Goal: Information Seeking & Learning: Check status

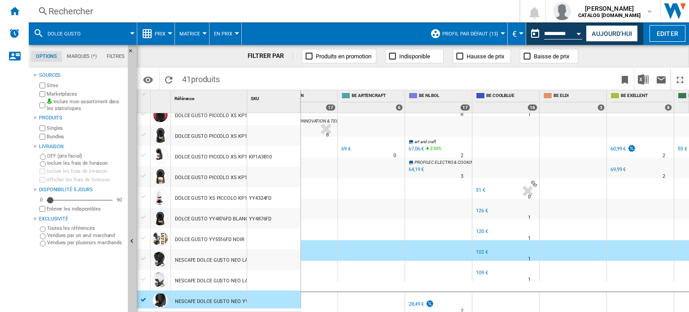
scroll to position [673, 0]
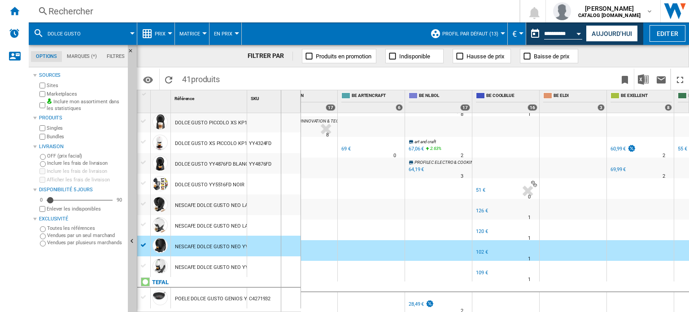
drag, startPoint x: 246, startPoint y: 98, endPoint x: 281, endPoint y: 100, distance: 35.1
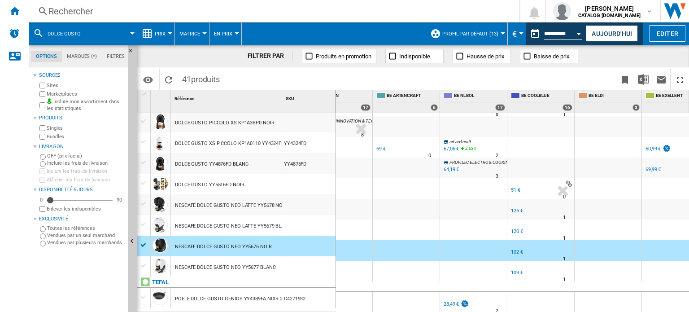
click at [169, 33] on div at bounding box center [170, 33] width 4 height 2
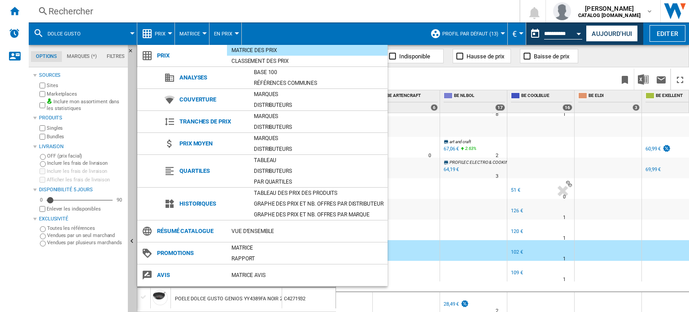
click at [59, 14] on md-backdrop at bounding box center [344, 156] width 689 height 312
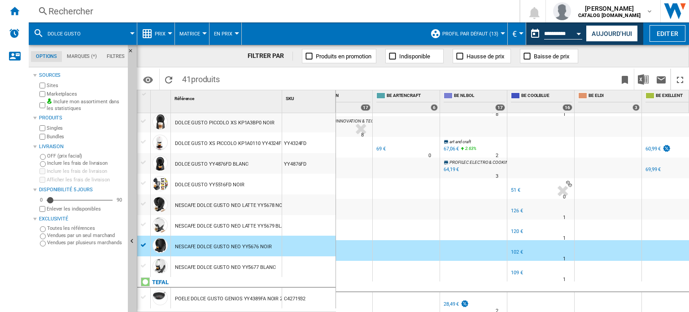
click at [39, 8] on ng-md-icon at bounding box center [43, 11] width 11 height 11
click at [7, 13] on div "Accueil" at bounding box center [14, 11] width 29 height 22
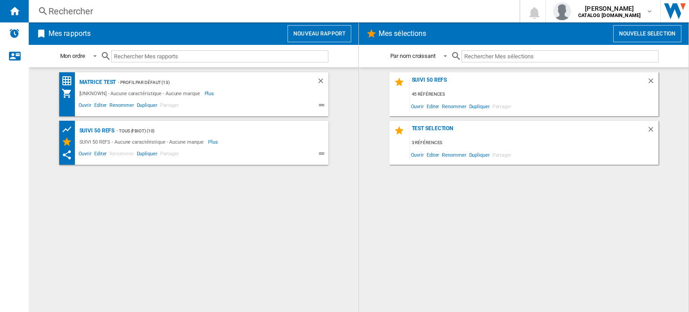
click at [105, 9] on div "Rechercher" at bounding box center [272, 11] width 448 height 13
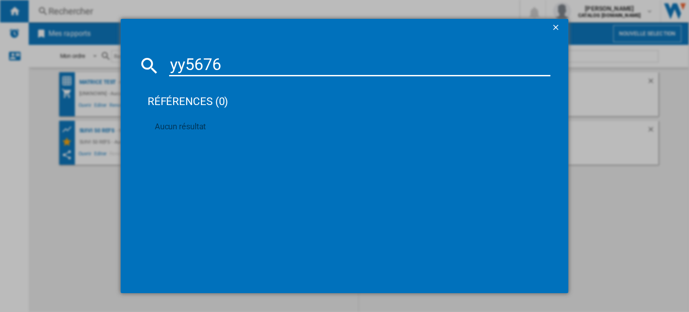
type input "yy5676"
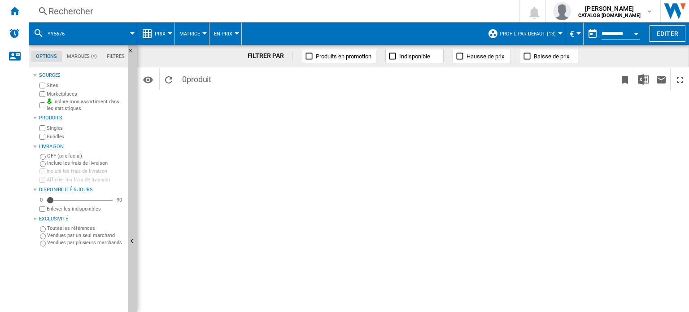
click at [92, 9] on div "Rechercher" at bounding box center [272, 11] width 448 height 13
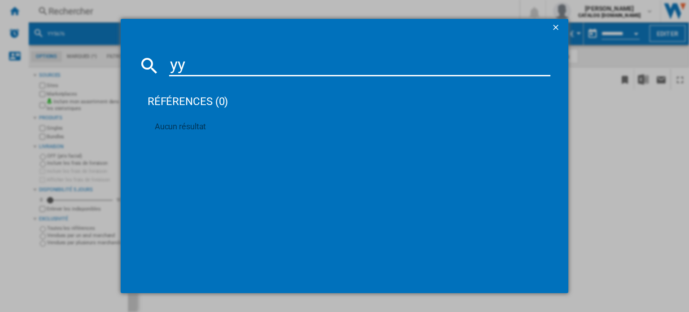
type input "y"
type input "dolce gusto neo"
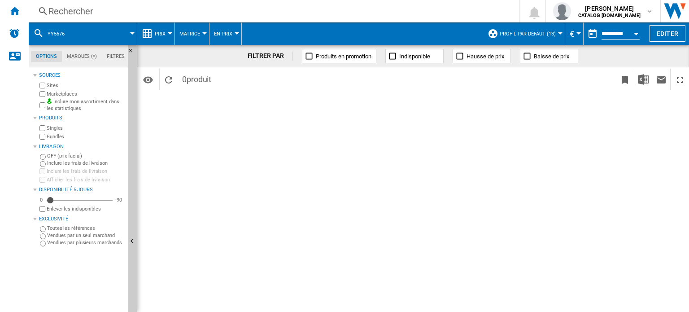
click at [77, 11] on div "Rechercher" at bounding box center [272, 11] width 448 height 13
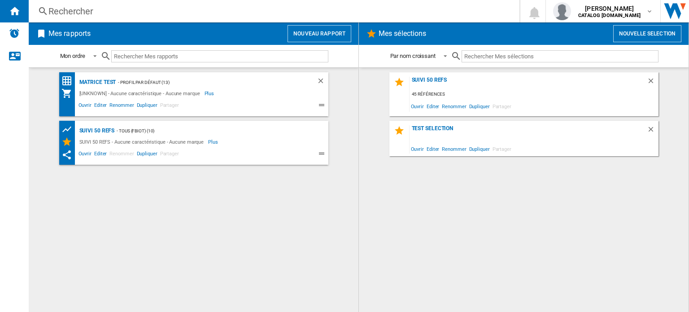
click at [99, 10] on div "Rechercher" at bounding box center [272, 11] width 448 height 13
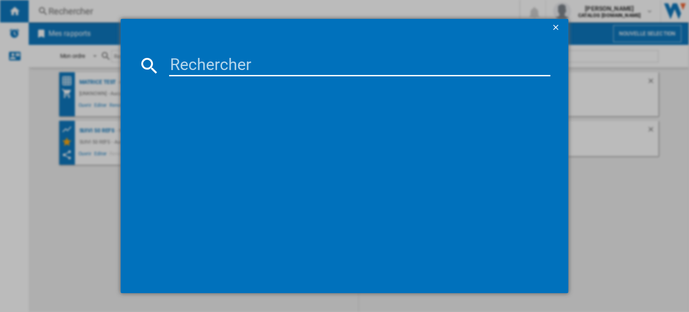
click at [173, 59] on input at bounding box center [359, 66] width 381 height 22
type input "dolce gusto neo"
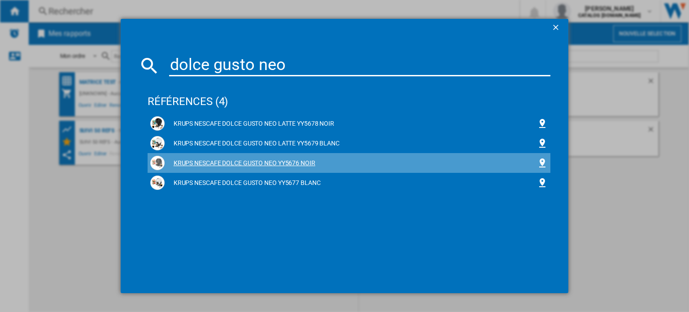
click at [237, 161] on div "KRUPS NESCAFE DOLCE GUSTO NEO YY5676 NOIR" at bounding box center [351, 163] width 372 height 9
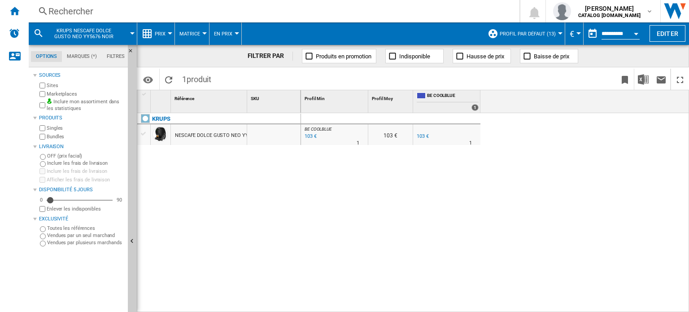
click at [170, 31] on button "Prix" at bounding box center [162, 33] width 15 height 22
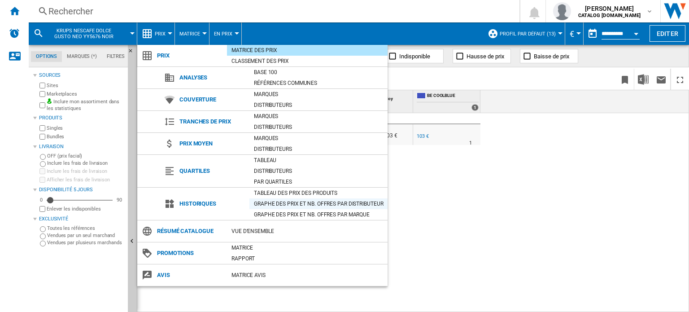
click at [279, 205] on div "Graphe des prix et nb. offres par distributeur" at bounding box center [318, 203] width 138 height 9
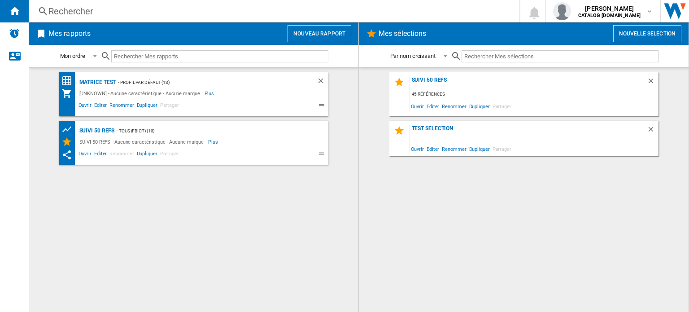
click at [78, 9] on div "Rechercher" at bounding box center [272, 11] width 448 height 13
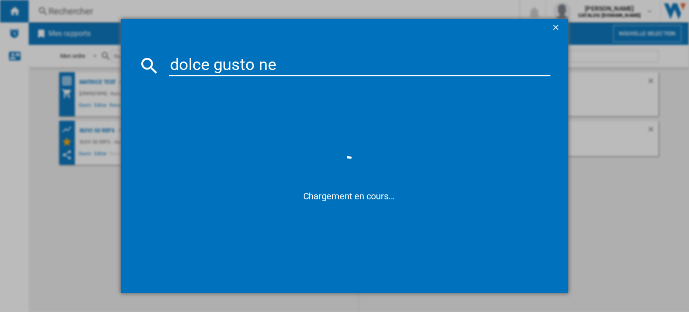
type input "dolce gusto neo"
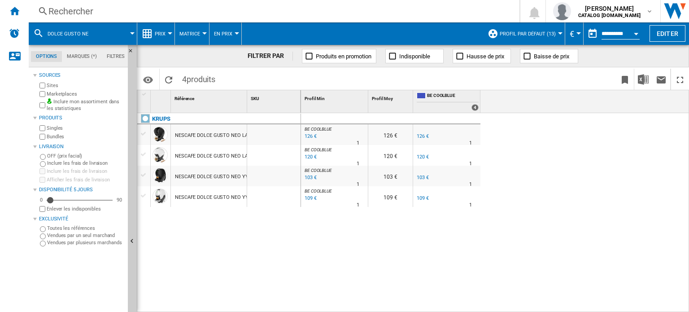
click at [171, 30] on md-menu "Prix Prix Matrice des prix Classement des prix Analyses Base 100 Références com…" at bounding box center [156, 33] width 38 height 22
click at [169, 32] on div at bounding box center [170, 33] width 4 height 2
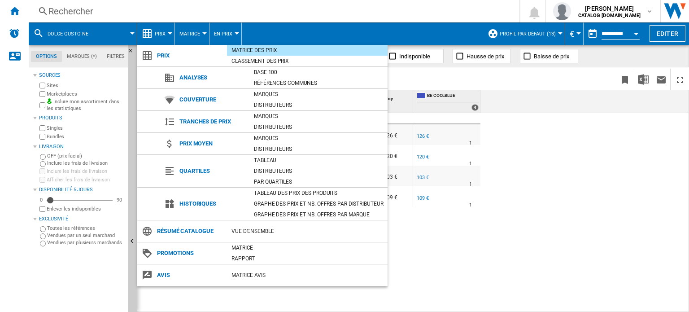
click at [169, 32] on md-backdrop at bounding box center [344, 156] width 689 height 312
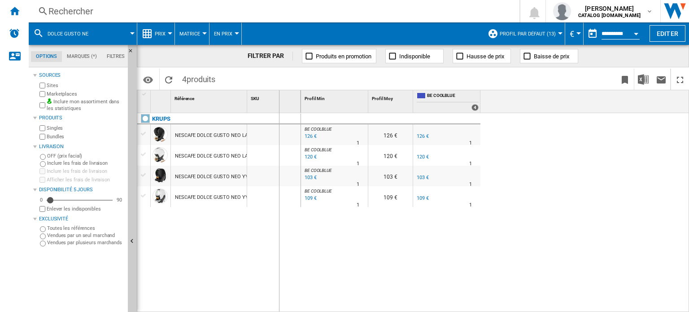
drag, startPoint x: 246, startPoint y: 98, endPoint x: 279, endPoint y: 100, distance: 32.8
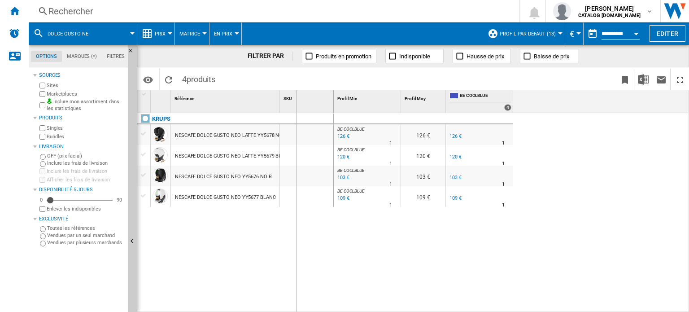
drag, startPoint x: 279, startPoint y: 100, endPoint x: 296, endPoint y: 100, distance: 17.5
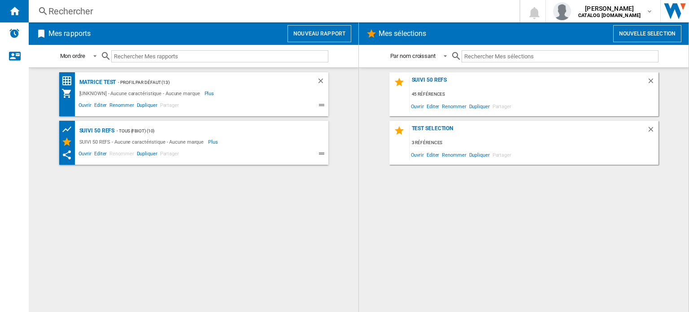
click at [122, 9] on div "Rechercher" at bounding box center [272, 11] width 448 height 13
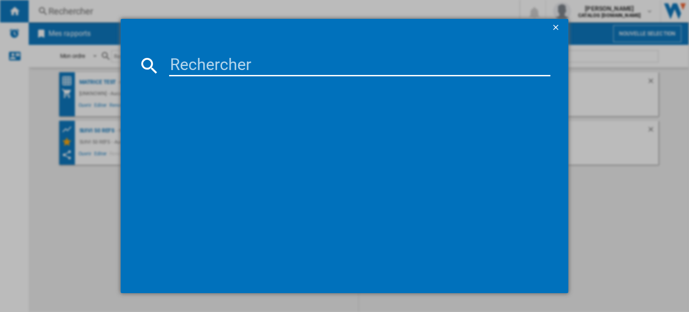
click at [179, 61] on input at bounding box center [359, 66] width 381 height 22
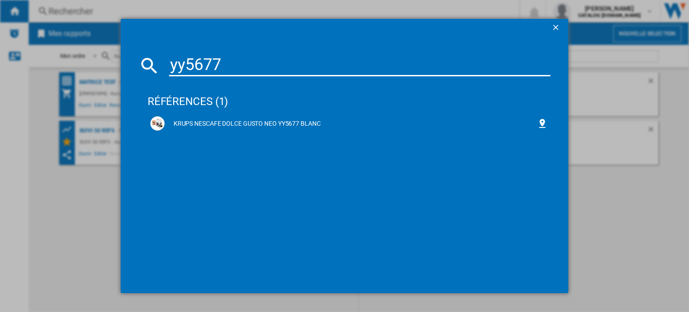
click at [228, 68] on input "yy5677" at bounding box center [359, 66] width 381 height 22
type input "yy5676"
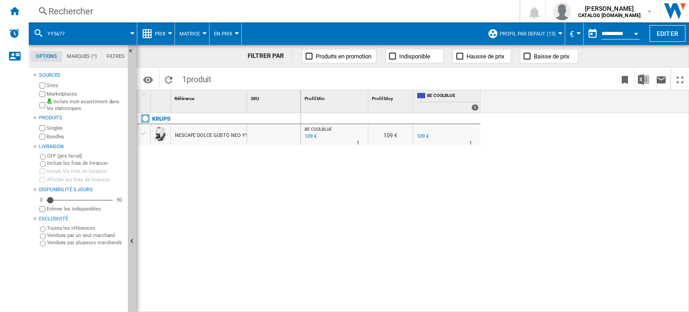
click at [169, 31] on button "Prix" at bounding box center [162, 33] width 15 height 22
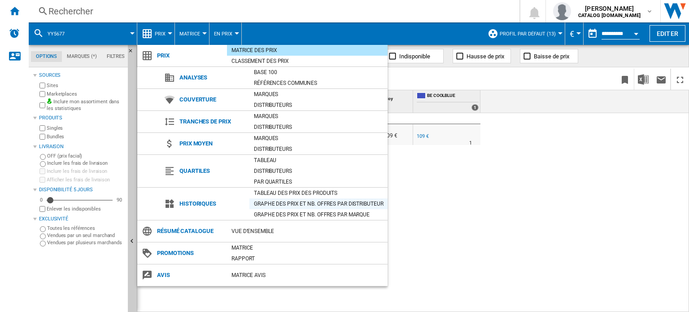
click at [271, 204] on div "Graphe des prix et nb. offres par distributeur" at bounding box center [318, 203] width 138 height 9
